Goal: Transaction & Acquisition: Purchase product/service

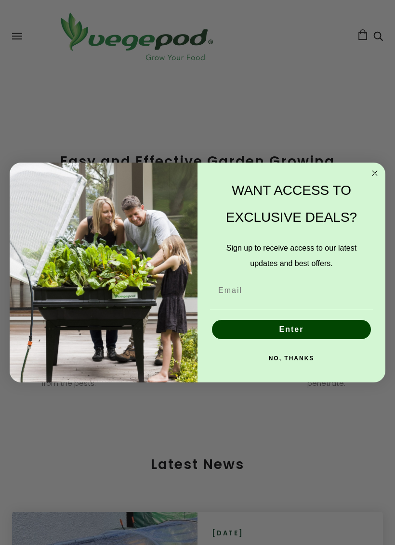
scroll to position [0, 182]
click at [376, 173] on circle "Close dialog" at bounding box center [374, 173] width 11 height 11
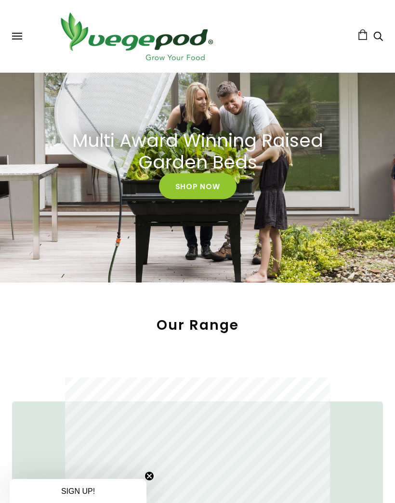
scroll to position [20, 0]
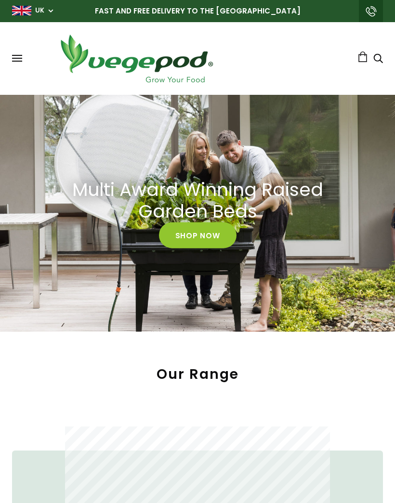
scroll to position [0, 0]
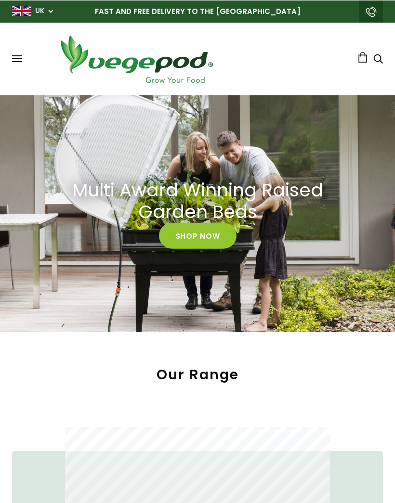
click at [198, 235] on link "Shop Now" at bounding box center [198, 235] width 78 height 26
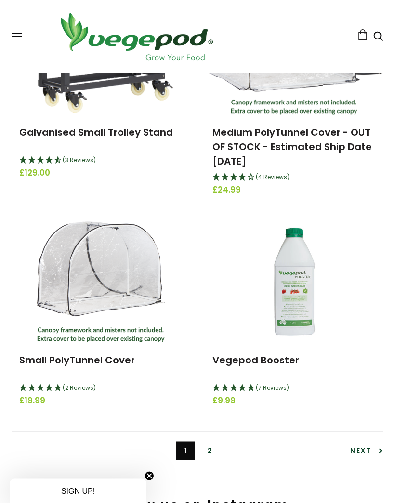
scroll to position [2890, 0]
